Goal: Task Accomplishment & Management: Manage account settings

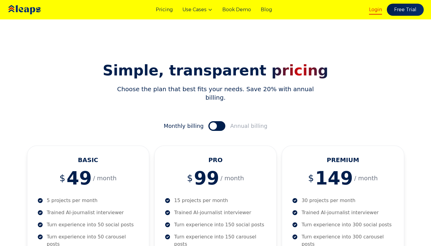
click at [372, 8] on link "Login" at bounding box center [375, 9] width 13 height 7
click at [375, 10] on link "Login" at bounding box center [375, 9] width 13 height 7
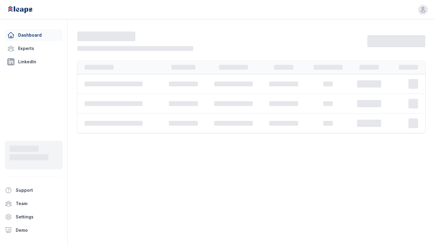
click at [255, 174] on body "Open user menu Dashboard Experts LinkedIn Support Team Settings Demo Open sideb…" at bounding box center [217, 123] width 435 height 246
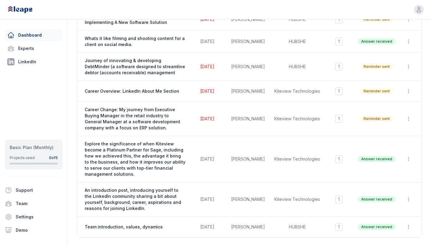
scroll to position [111, 0]
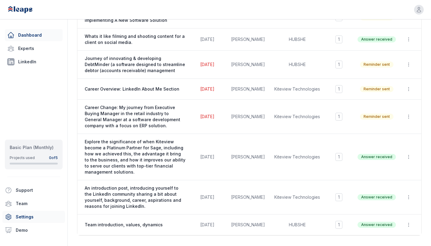
click at [28, 217] on link "Settings" at bounding box center [33, 216] width 63 height 12
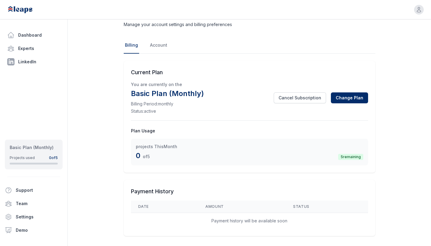
scroll to position [34, 0]
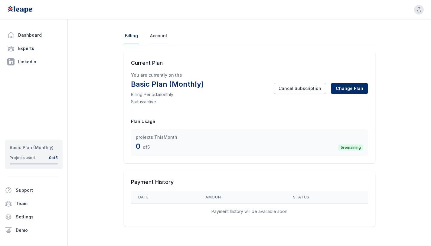
click at [158, 37] on link "Account" at bounding box center [159, 36] width 20 height 16
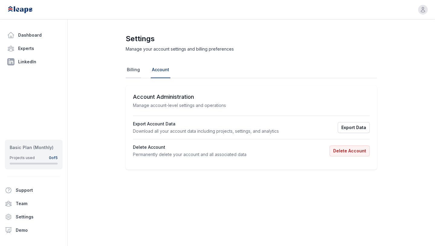
click at [132, 72] on link "Billing" at bounding box center [133, 70] width 15 height 16
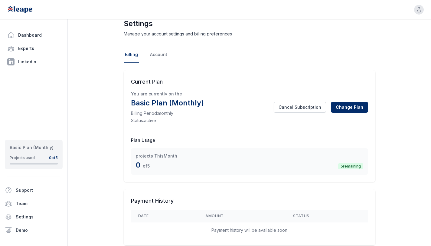
scroll to position [34, 0]
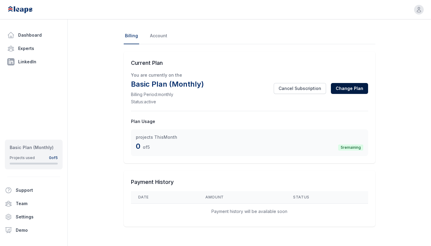
click at [355, 87] on button "Change Plan" at bounding box center [349, 88] width 37 height 11
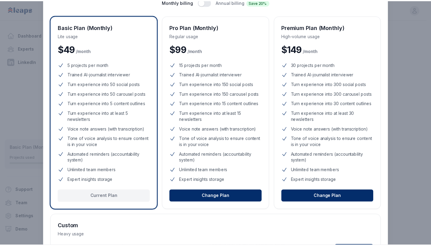
scroll to position [0, 0]
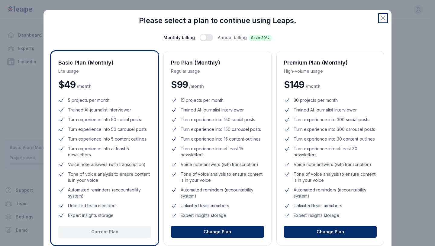
click at [380, 18] on icon "button" at bounding box center [383, 18] width 7 height 7
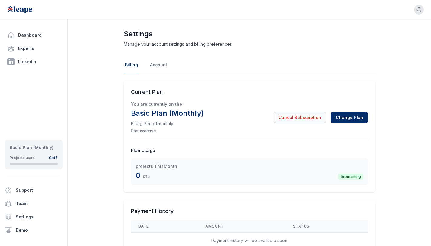
scroll to position [10, 0]
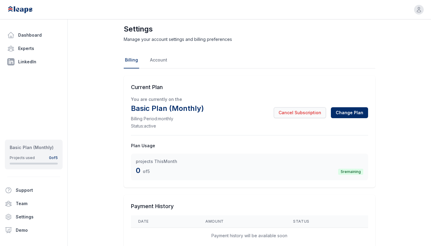
click at [299, 110] on button "Cancel Subscription" at bounding box center [300, 112] width 52 height 11
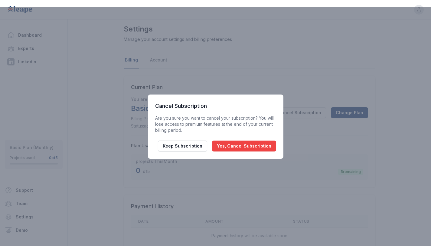
click at [260, 146] on button "Yes, Cancel Subscription" at bounding box center [244, 145] width 64 height 11
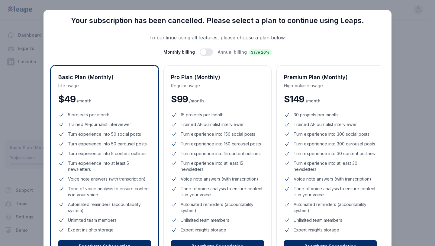
click at [402, 36] on div "Close Your subscription has been cancelled. Please select a plan to continue us…" at bounding box center [217, 177] width 435 height 354
click at [401, 74] on div "Close Your subscription has been cancelled. Please select a plan to continue us…" at bounding box center [217, 177] width 435 height 354
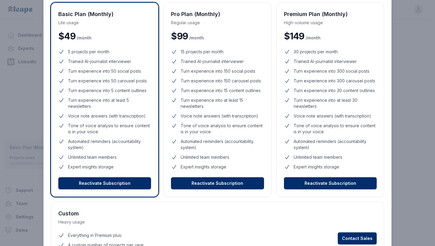
scroll to position [109, 0]
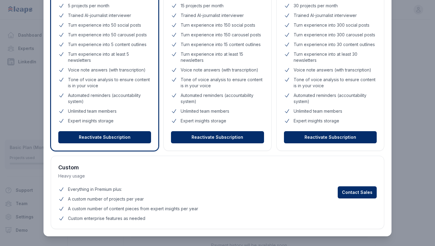
click at [415, 153] on div "Close Your subscription has been cancelled. Please select a plan to continue us…" at bounding box center [217, 68] width 435 height 354
drag, startPoint x: 413, startPoint y: 177, endPoint x: 409, endPoint y: 179, distance: 4.5
click at [413, 177] on div "Close Your subscription has been cancelled. Please select a plan to continue us…" at bounding box center [217, 68] width 435 height 354
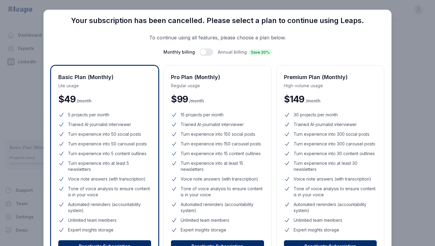
click at [404, 39] on div "Close Your subscription has been cancelled. Please select a plan to continue us…" at bounding box center [217, 177] width 435 height 354
click at [35, 18] on div "Close Your subscription has been cancelled. Please select a plan to continue us…" at bounding box center [217, 177] width 435 height 354
click at [405, 32] on div "Close Your subscription has been cancelled. Please select a plan to continue us…" at bounding box center [217, 177] width 435 height 354
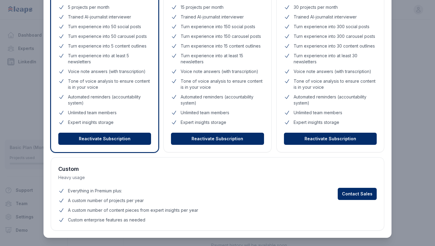
scroll to position [109, 0]
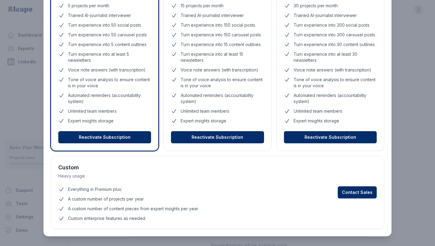
click at [405, 62] on div "Close Your subscription has been cancelled. Please select a plan to continue us…" at bounding box center [217, 68] width 435 height 354
click at [406, 75] on div "Close Your subscription has been cancelled. Please select a plan to continue us…" at bounding box center [217, 68] width 435 height 354
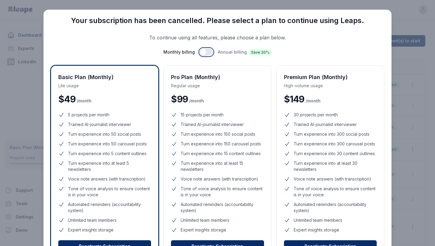
click at [206, 54] on button "button" at bounding box center [206, 51] width 13 height 7
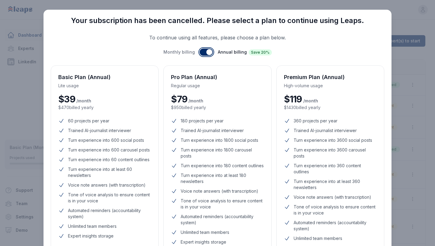
click at [200, 53] on button "button" at bounding box center [206, 51] width 13 height 7
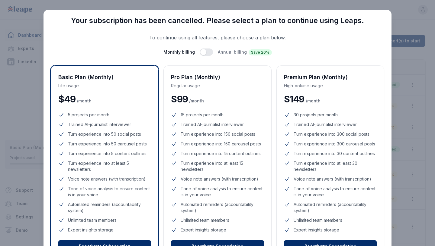
click at [400, 86] on div "Close Your subscription has been cancelled. Please select a plan to continue us…" at bounding box center [217, 177] width 435 height 354
click at [399, 85] on div "Close Your subscription has been cancelled. Please select a plan to continue us…" at bounding box center [217, 177] width 435 height 354
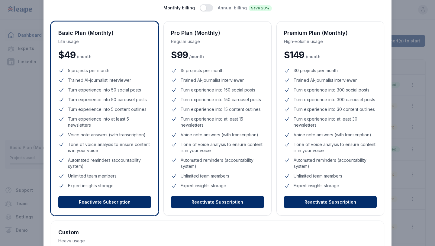
scroll to position [109, 0]
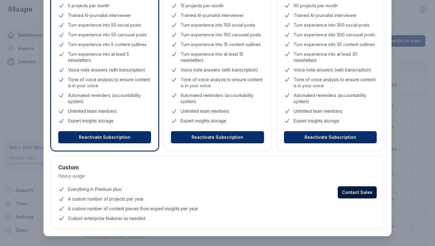
click at [362, 196] on button "Contact Sales" at bounding box center [357, 192] width 39 height 12
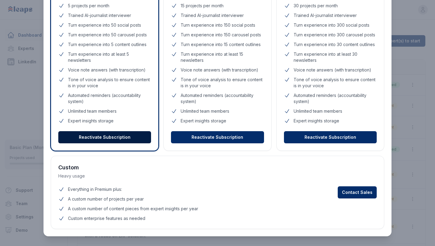
click at [130, 140] on button "Reactivate Subscription" at bounding box center [104, 137] width 93 height 12
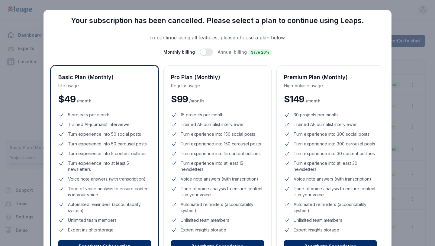
click at [389, 86] on div "Close Your subscription has been cancelled. Please select a plan to continue us…" at bounding box center [218, 177] width 348 height 335
click at [407, 88] on div "Close Your subscription has been cancelled. Please select a plan to continue us…" at bounding box center [217, 177] width 435 height 354
click at [206, 53] on button "button" at bounding box center [206, 51] width 13 height 7
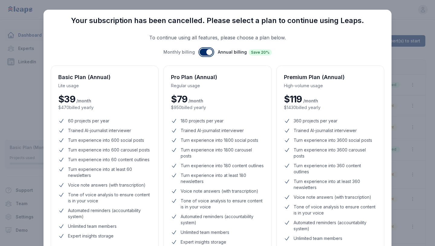
click at [203, 52] on button "button" at bounding box center [206, 51] width 13 height 7
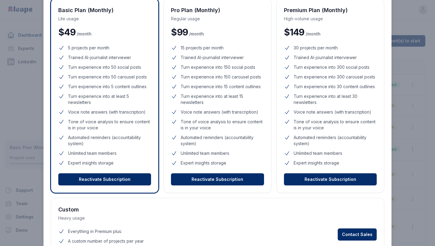
scroll to position [109, 0]
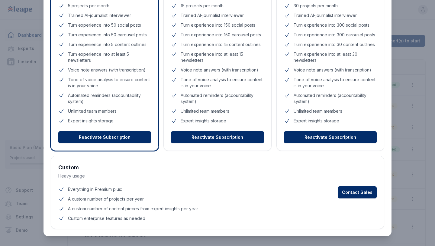
click at [410, 182] on div "Close Your subscription has been cancelled. Please select a plan to continue us…" at bounding box center [217, 68] width 435 height 354
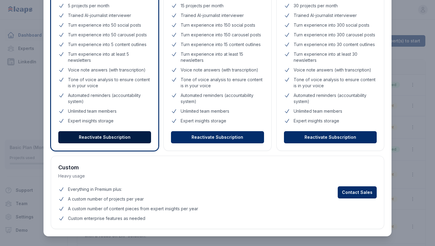
click at [129, 138] on button "Reactivate Subscription" at bounding box center [104, 137] width 93 height 12
